Goal: Transaction & Acquisition: Subscribe to service/newsletter

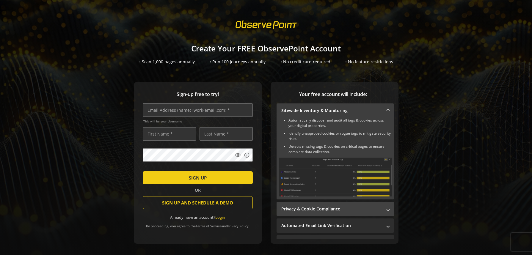
click at [385, 208] on span "Privacy & Cookie Compliance" at bounding box center [334, 209] width 106 height 6
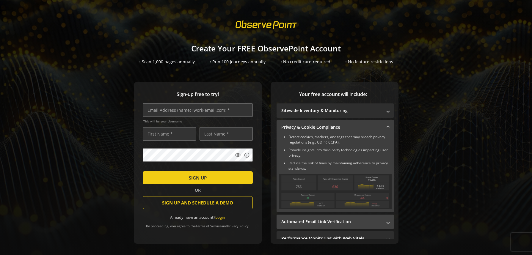
click at [385, 223] on span "Automated Email Link Verification" at bounding box center [334, 222] width 106 height 6
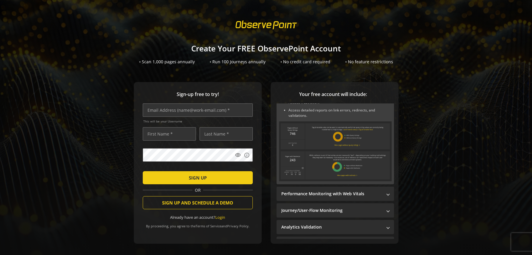
scroll to position [70, 0]
click at [386, 198] on mat-expansion-panel-header "Performance Monitoring with Web Vitals" at bounding box center [335, 193] width 117 height 14
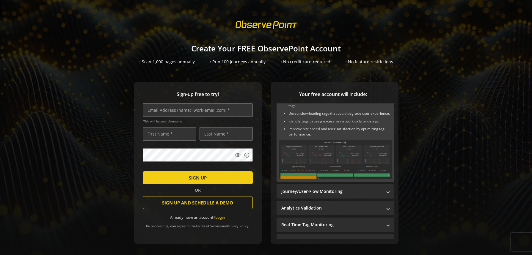
scroll to position [92, 0]
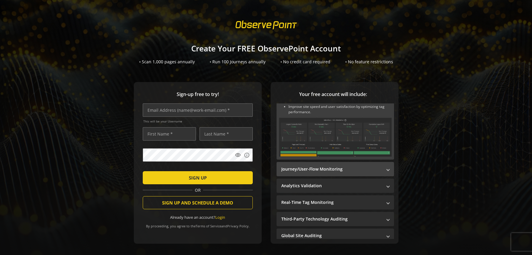
click at [381, 167] on mat-panel-title "Journey/User-Flow Monitoring" at bounding box center [331, 169] width 101 height 6
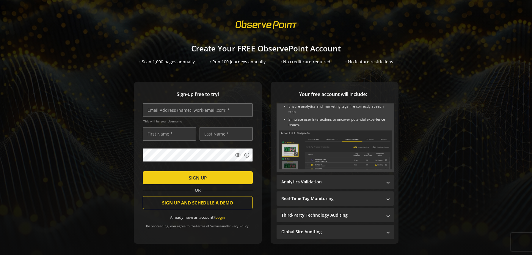
scroll to position [14, 0]
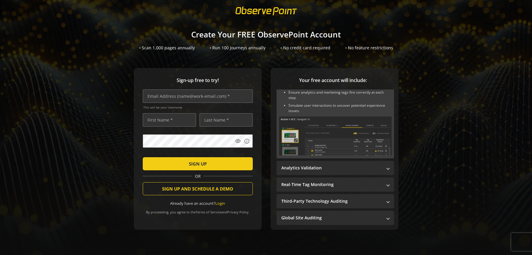
click at [381, 167] on mat-panel-title "Analytics Validation" at bounding box center [331, 168] width 101 height 6
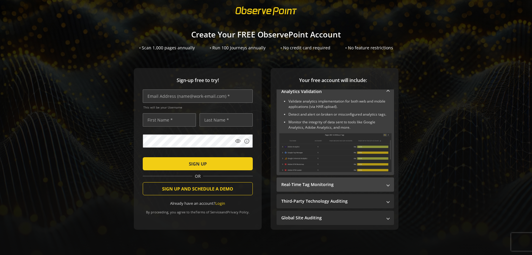
click at [383, 185] on span "Real-Time Tag Monitoring" at bounding box center [334, 185] width 106 height 6
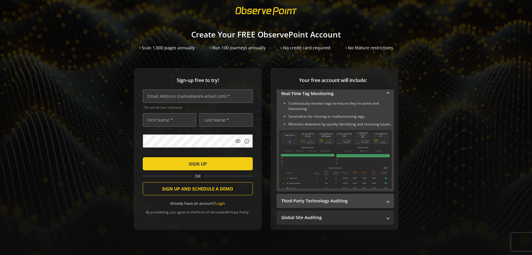
click at [385, 202] on span "Third-Party Technology Auditing" at bounding box center [334, 201] width 106 height 6
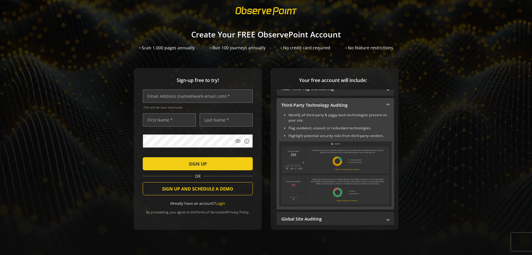
scroll to position [109, 0]
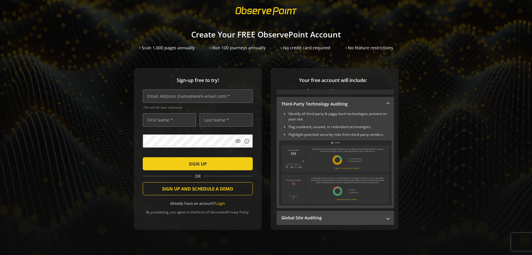
click at [386, 220] on span "Global Site Auditing" at bounding box center [334, 218] width 106 height 6
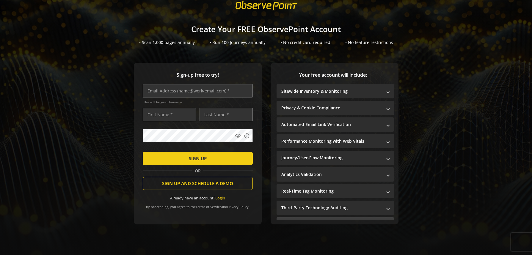
scroll to position [0, 0]
